Goal: Find specific page/section: Find specific page/section

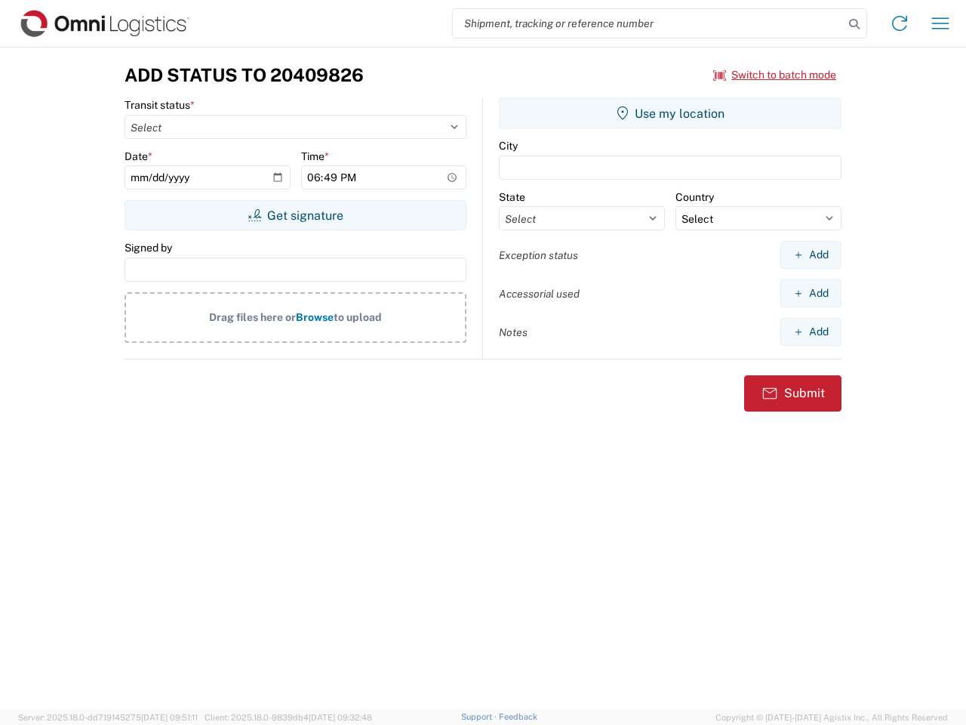
click at [648, 23] on input "search" at bounding box center [648, 23] width 391 height 29
click at [854, 24] on icon at bounding box center [854, 24] width 21 height 21
click at [900, 23] on icon at bounding box center [900, 23] width 24 height 24
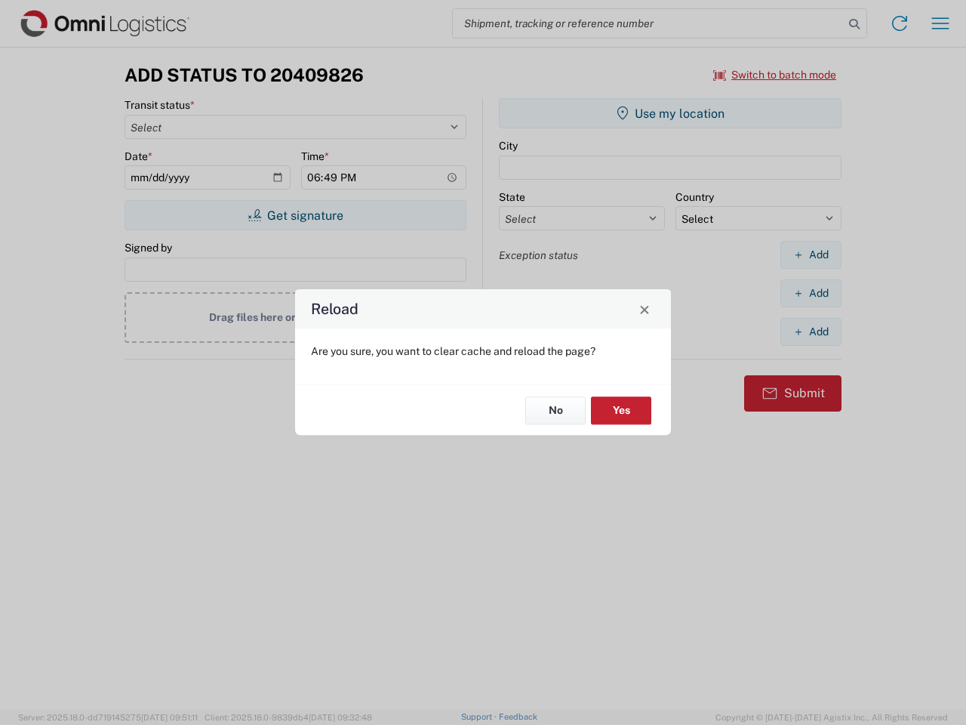
click at [940, 23] on div "Reload Are you sure, you want to clear cache and reload the page? No Yes" at bounding box center [483, 362] width 966 height 725
click at [775, 75] on div "Reload Are you sure, you want to clear cache and reload the page? No Yes" at bounding box center [483, 362] width 966 height 725
click at [295, 215] on div "Reload Are you sure, you want to clear cache and reload the page? No Yes" at bounding box center [483, 362] width 966 height 725
click at [670, 113] on div "Reload Are you sure, you want to clear cache and reload the page? No Yes" at bounding box center [483, 362] width 966 height 725
click at [811, 254] on div "Reload Are you sure, you want to clear cache and reload the page? No Yes" at bounding box center [483, 362] width 966 height 725
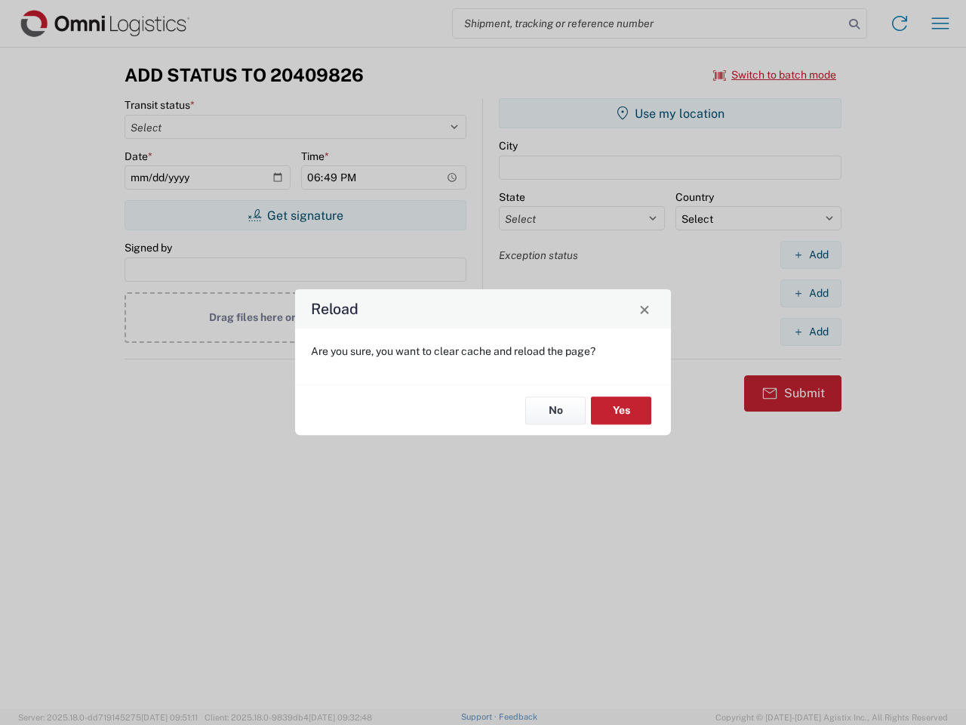
click at [811, 293] on div "Reload Are you sure, you want to clear cache and reload the page? No Yes" at bounding box center [483, 362] width 966 height 725
click at [811, 331] on div "Reload Are you sure, you want to clear cache and reload the page? No Yes" at bounding box center [483, 362] width 966 height 725
